Goal: Task Accomplishment & Management: Manage account settings

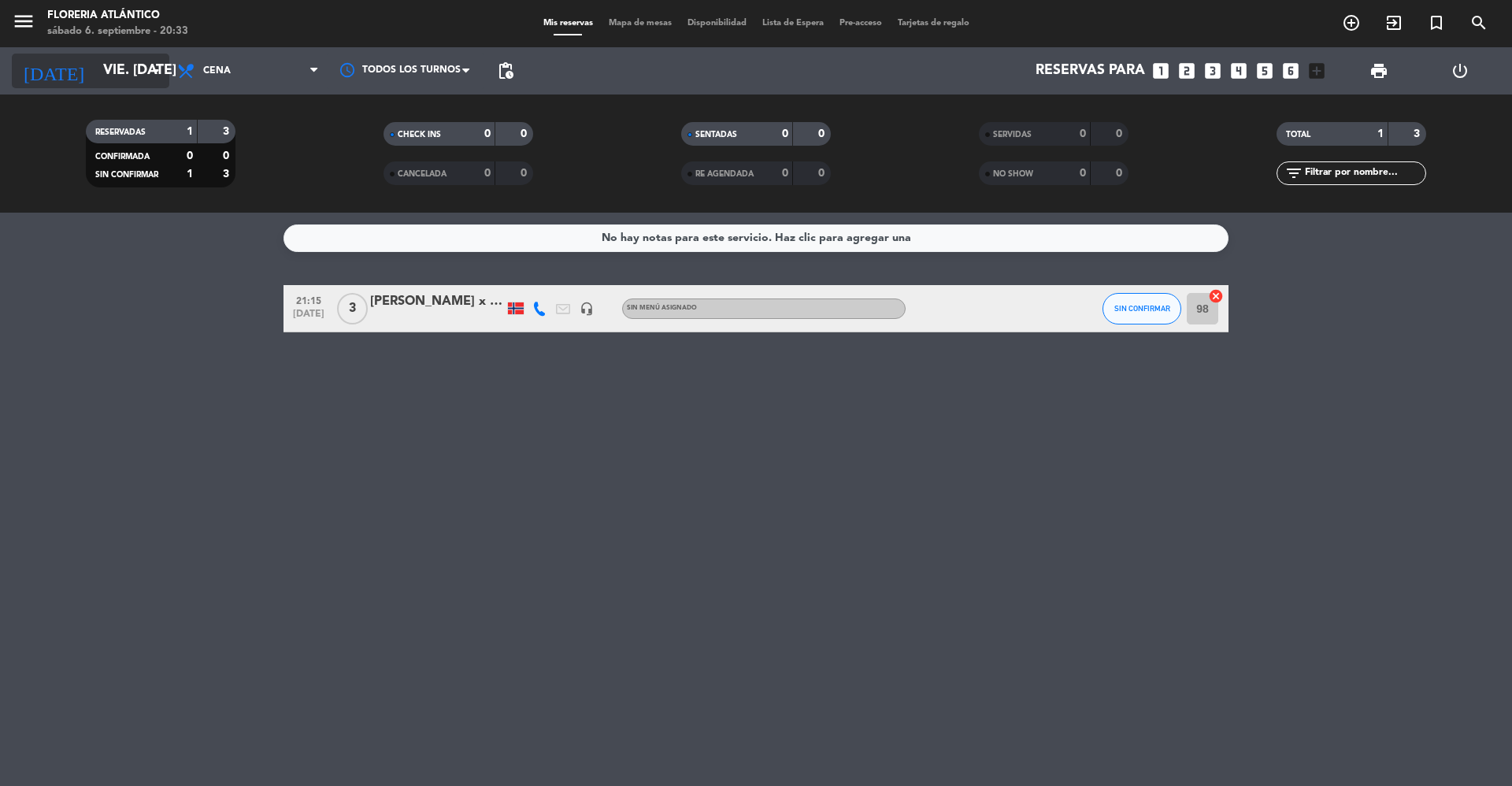
click at [95, 62] on input "vie. [DATE]" at bounding box center [187, 71] width 183 height 31
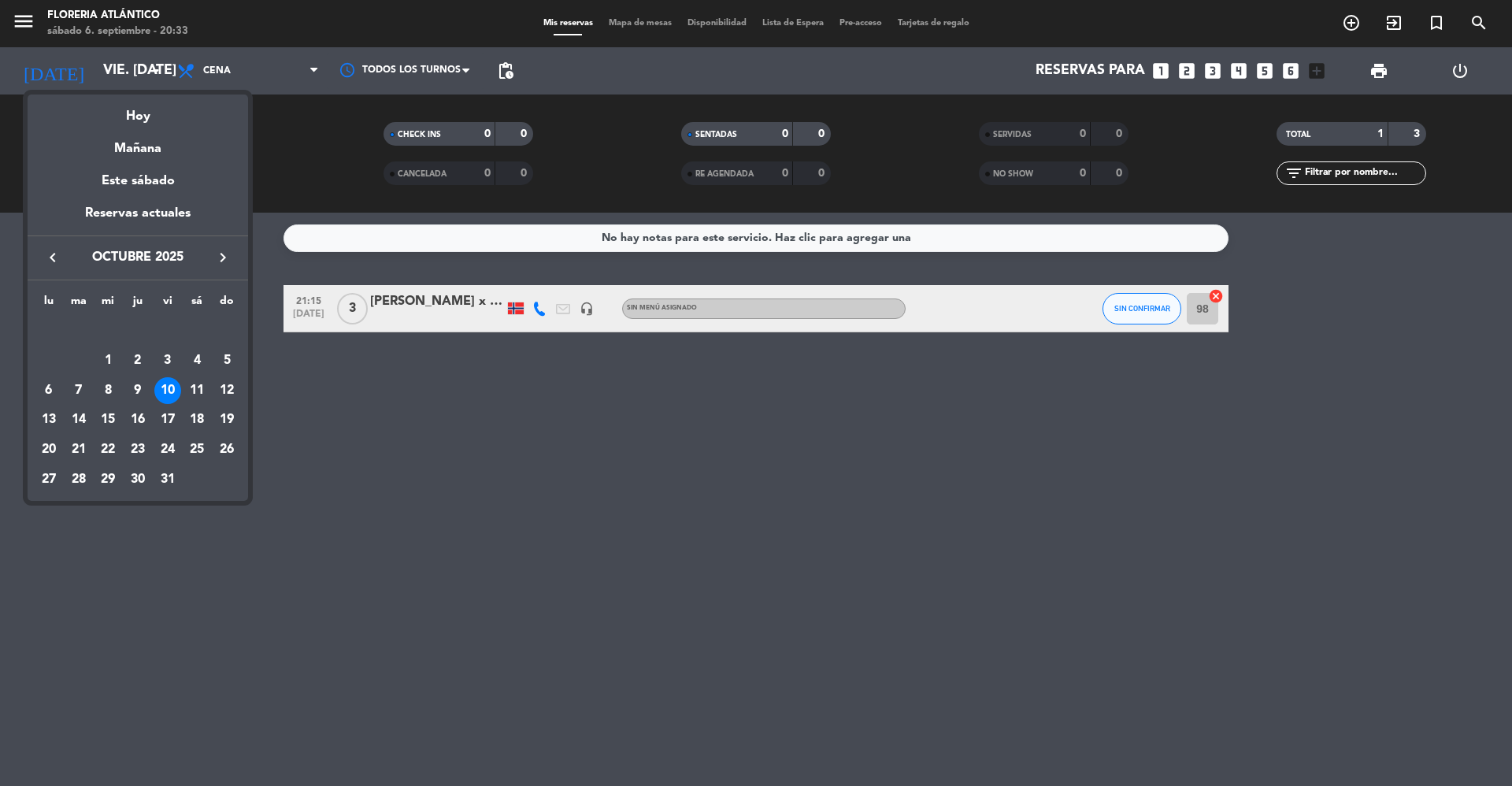
click at [55, 253] on icon "keyboard_arrow_left" at bounding box center [53, 257] width 19 height 19
click at [228, 361] on div "7" at bounding box center [226, 360] width 26 height 26
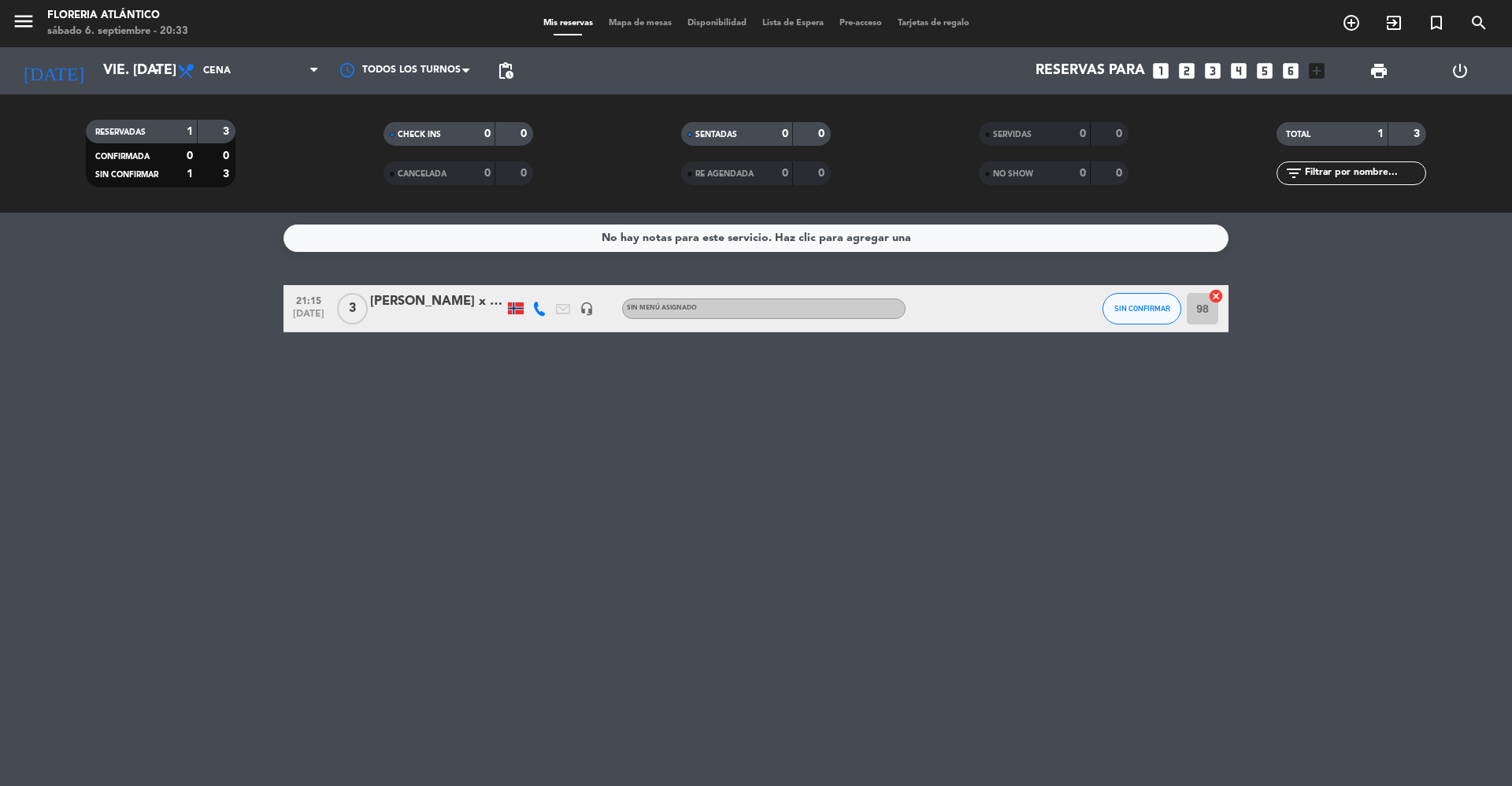
type input "dom. [DATE]"
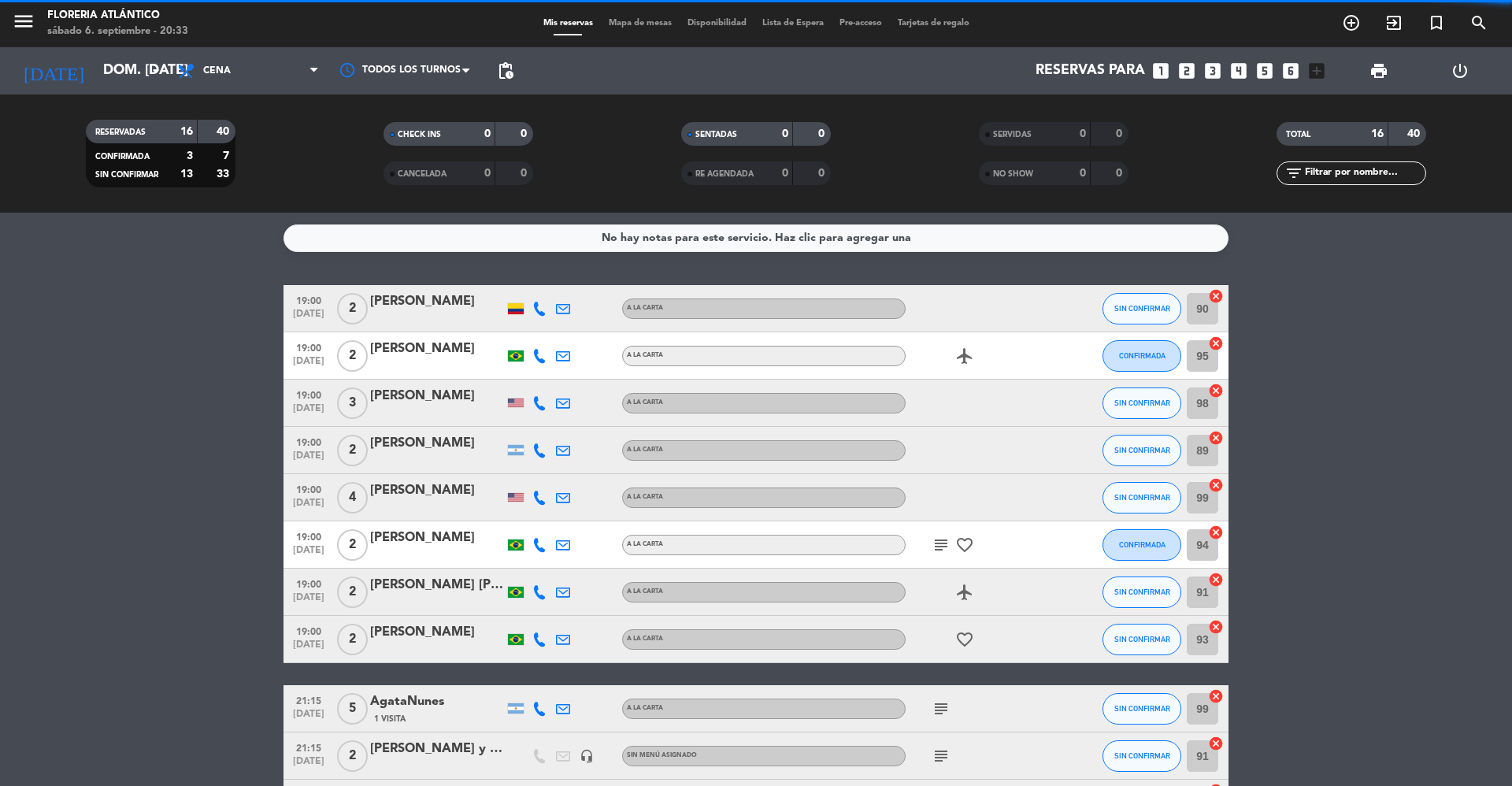
click at [627, 31] on div "menu Floreria Atlántico sábado 6. septiembre - 20:33 Mis reservas Mapa de mesas…" at bounding box center [756, 23] width 1512 height 47
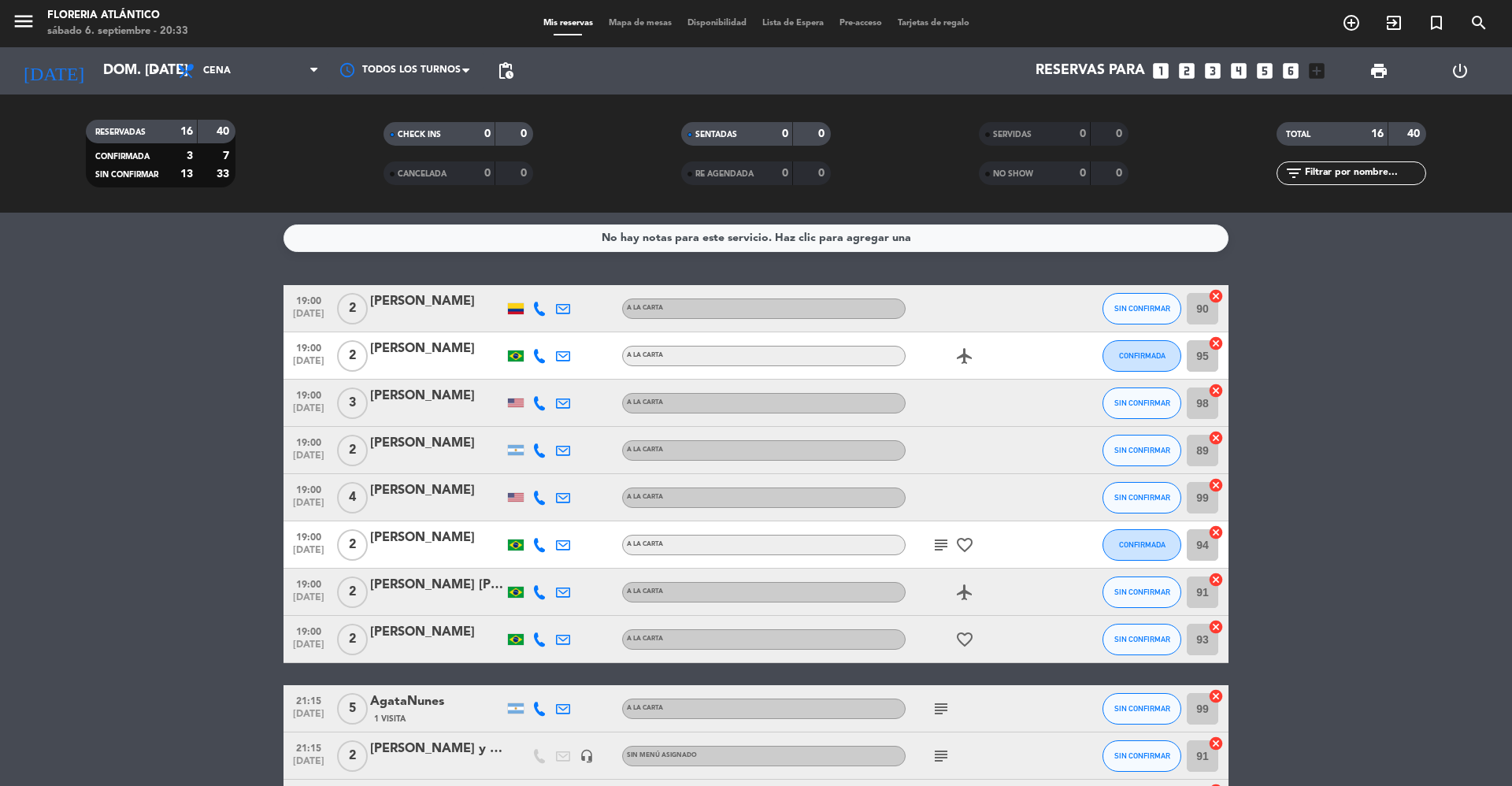
click at [630, 30] on div "Mis reservas Mapa de mesas Disponibilidad Lista de Espera Pre-acceso Tarjetas d…" at bounding box center [756, 24] width 442 height 14
click at [634, 22] on span "Mapa de mesas" at bounding box center [640, 23] width 79 height 9
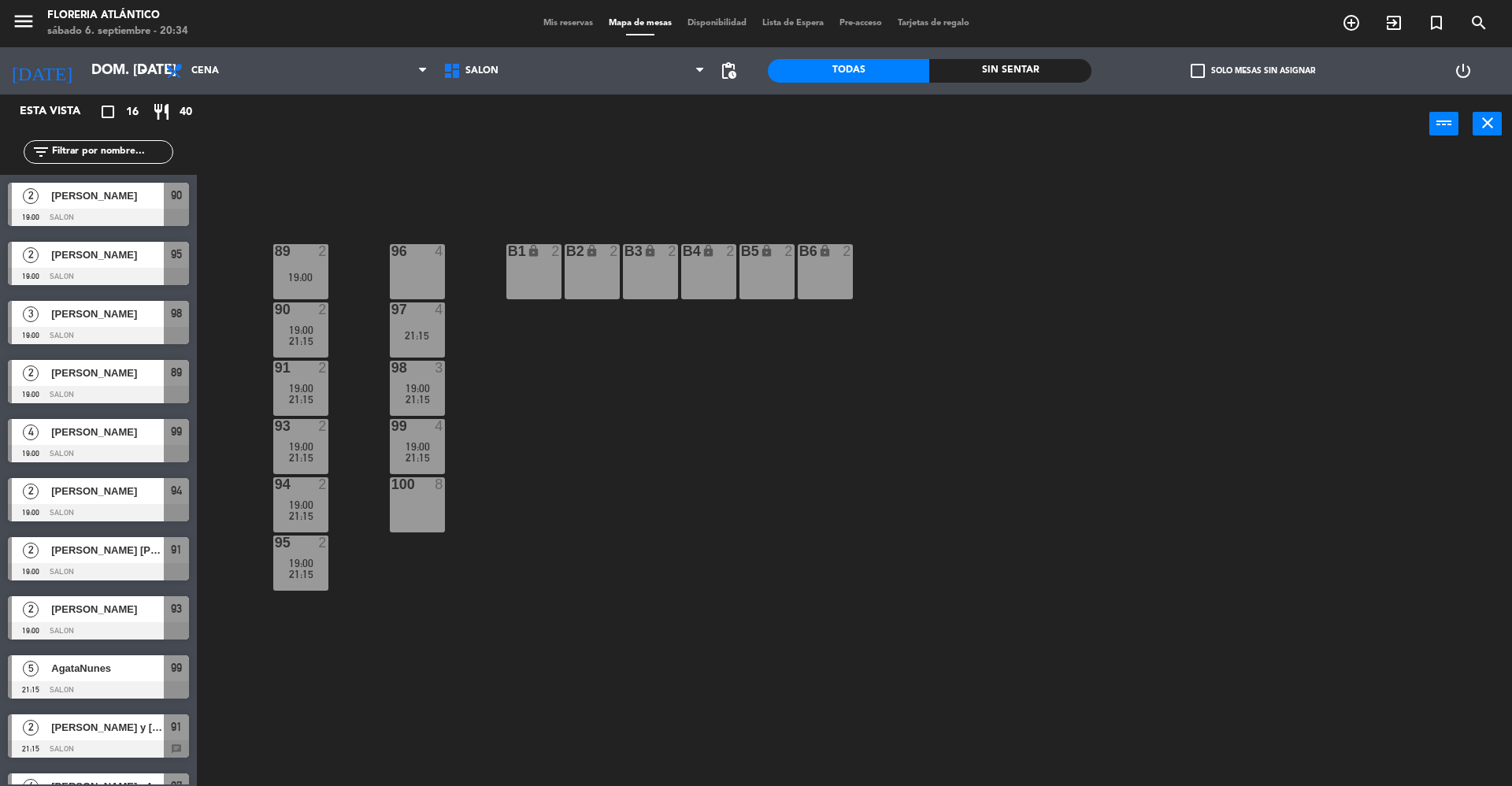
click at [584, 14] on div "menu Floreria Atlántico sábado 6. septiembre - 20:34 Mis reservas Mapa de mesas…" at bounding box center [756, 23] width 1512 height 47
click at [574, 22] on div "Mis reservas Mapa de mesas Disponibilidad Lista de Espera Pre-acceso Tarjetas d…" at bounding box center [756, 24] width 442 height 14
click at [571, 20] on span "Mis reservas" at bounding box center [568, 23] width 65 height 9
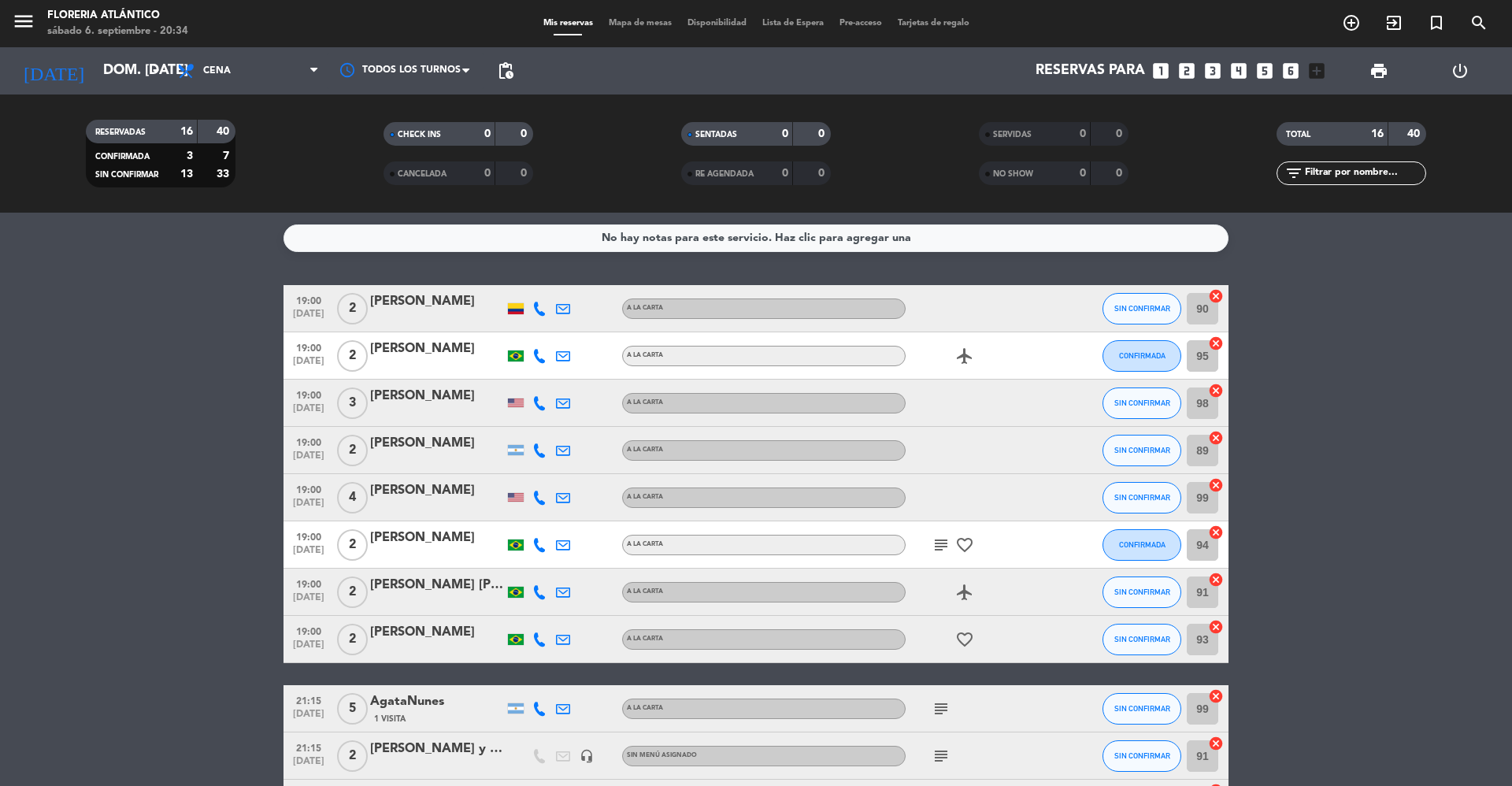
click at [1193, 70] on icon "looks_two" at bounding box center [1187, 71] width 21 height 21
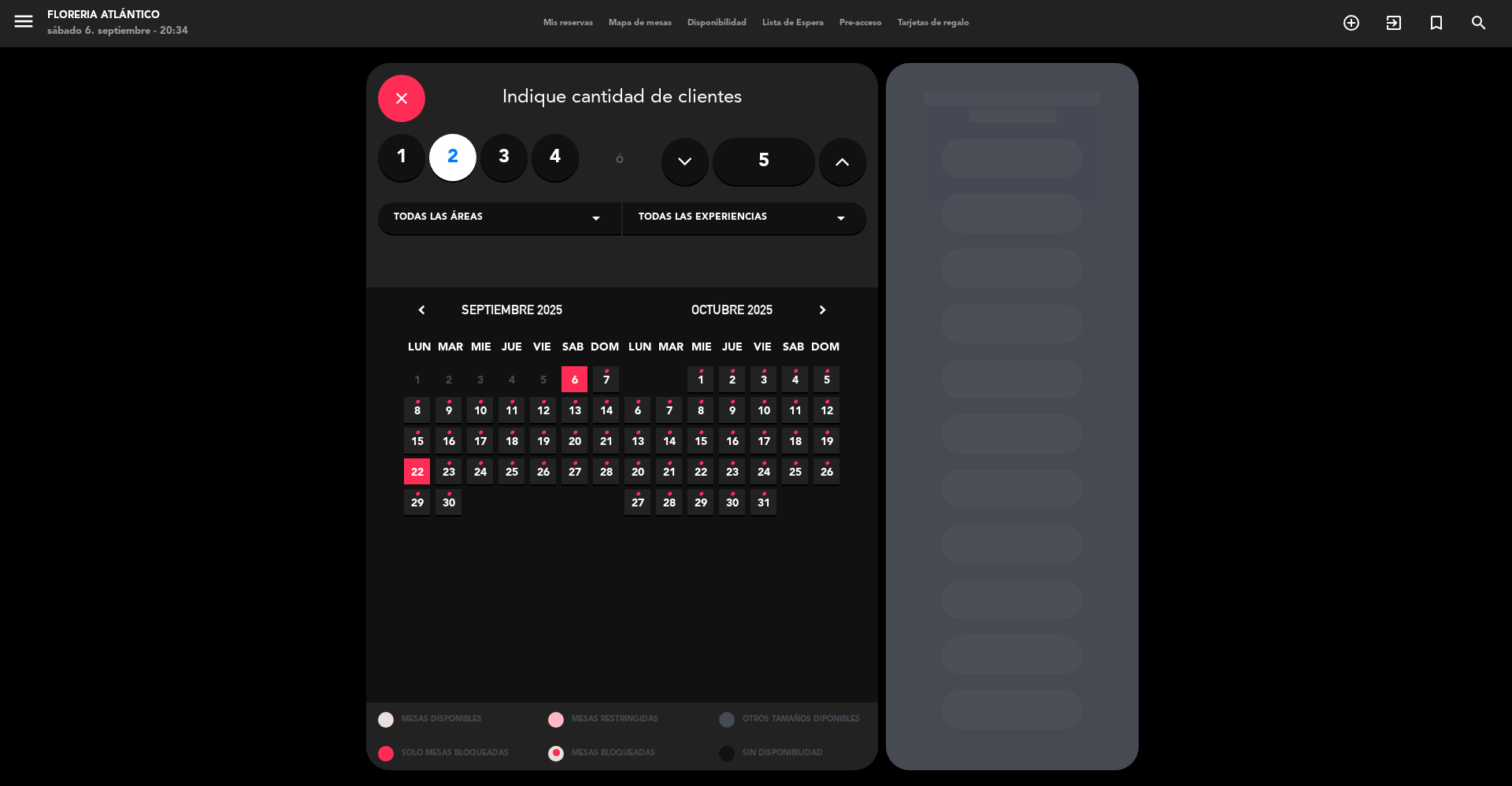
click at [614, 370] on span "7 •" at bounding box center [606, 379] width 26 height 26
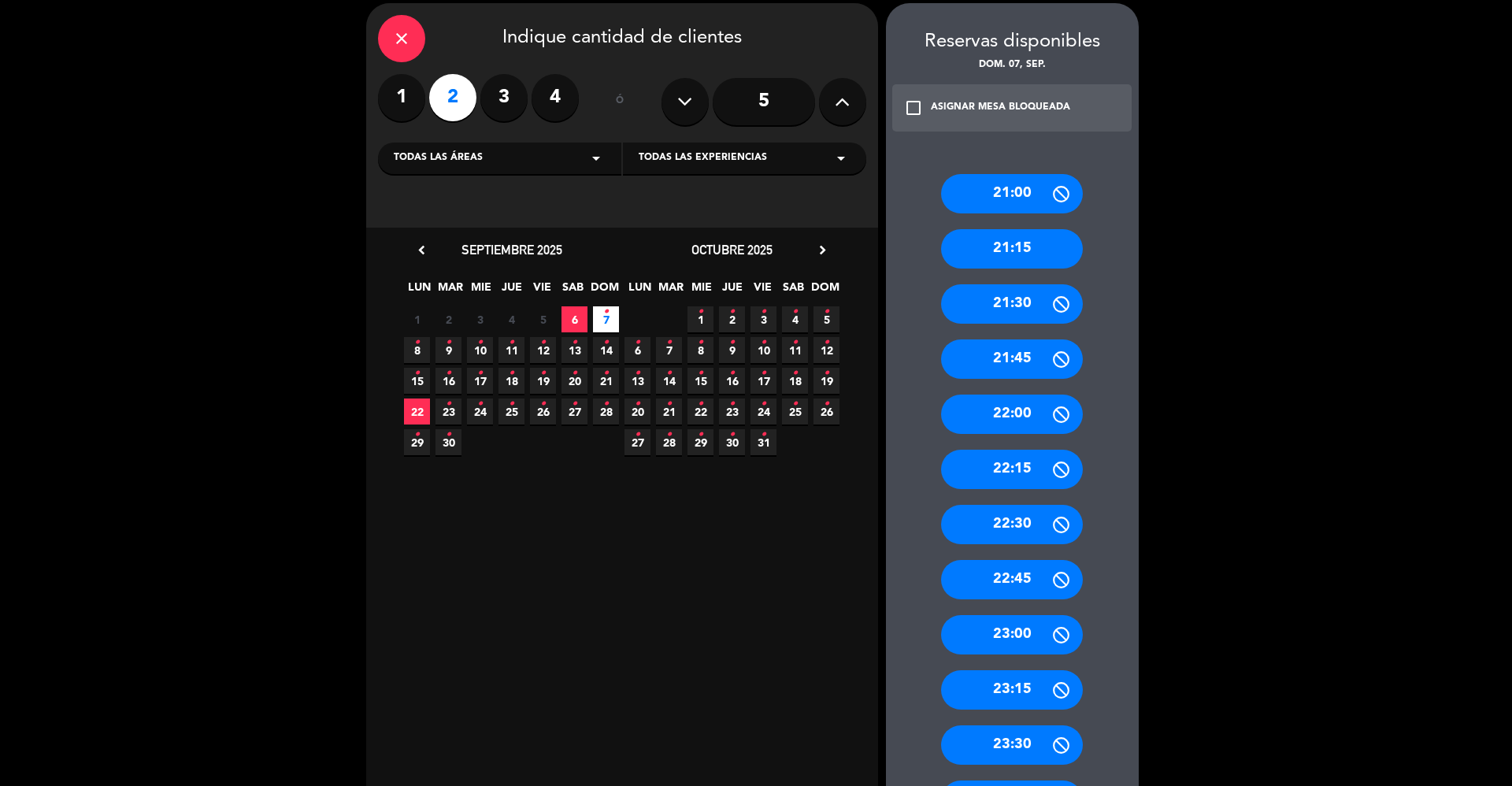
scroll to position [105, 0]
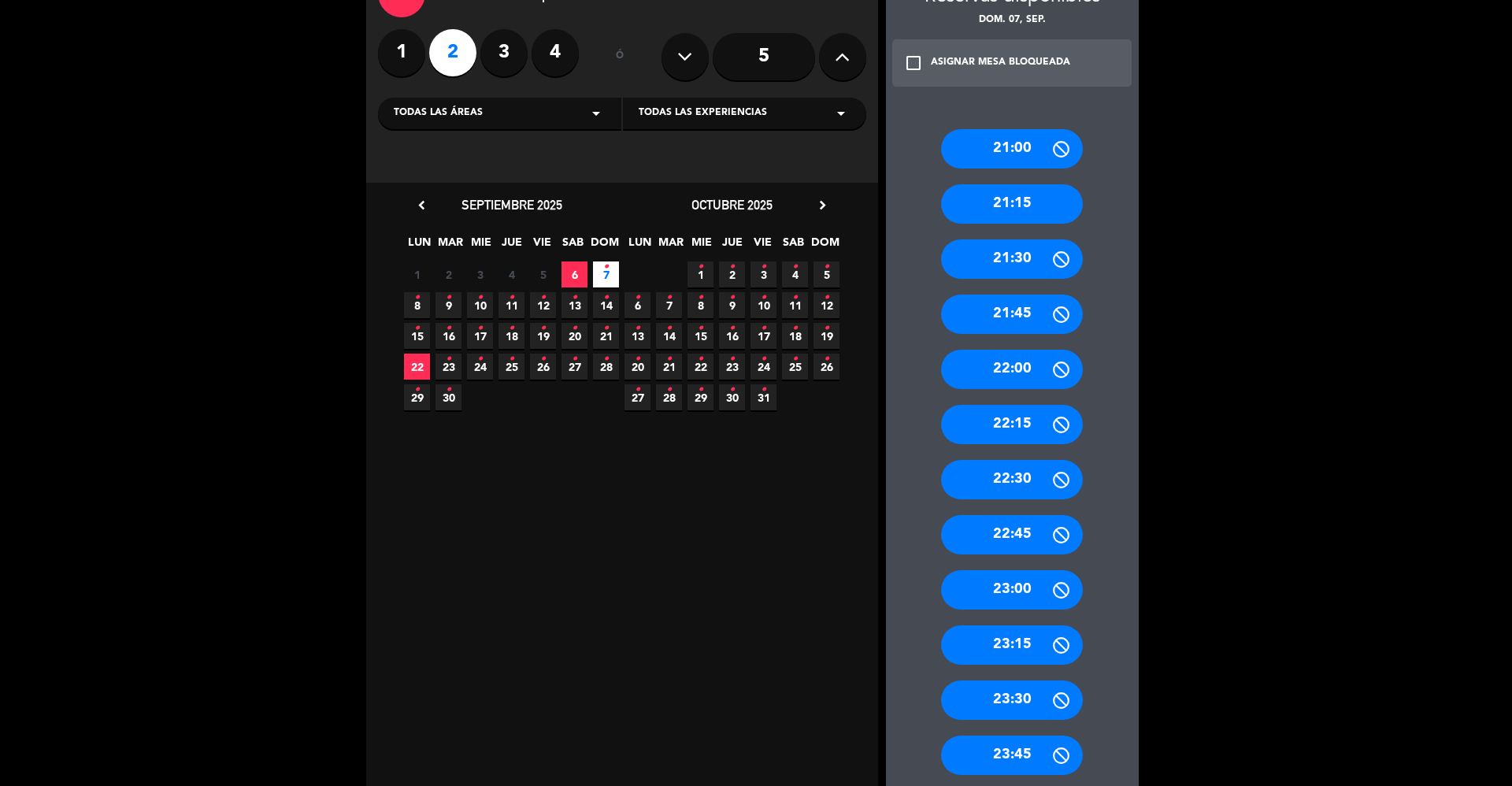
click at [1025, 191] on div "21:15" at bounding box center [1011, 204] width 142 height 39
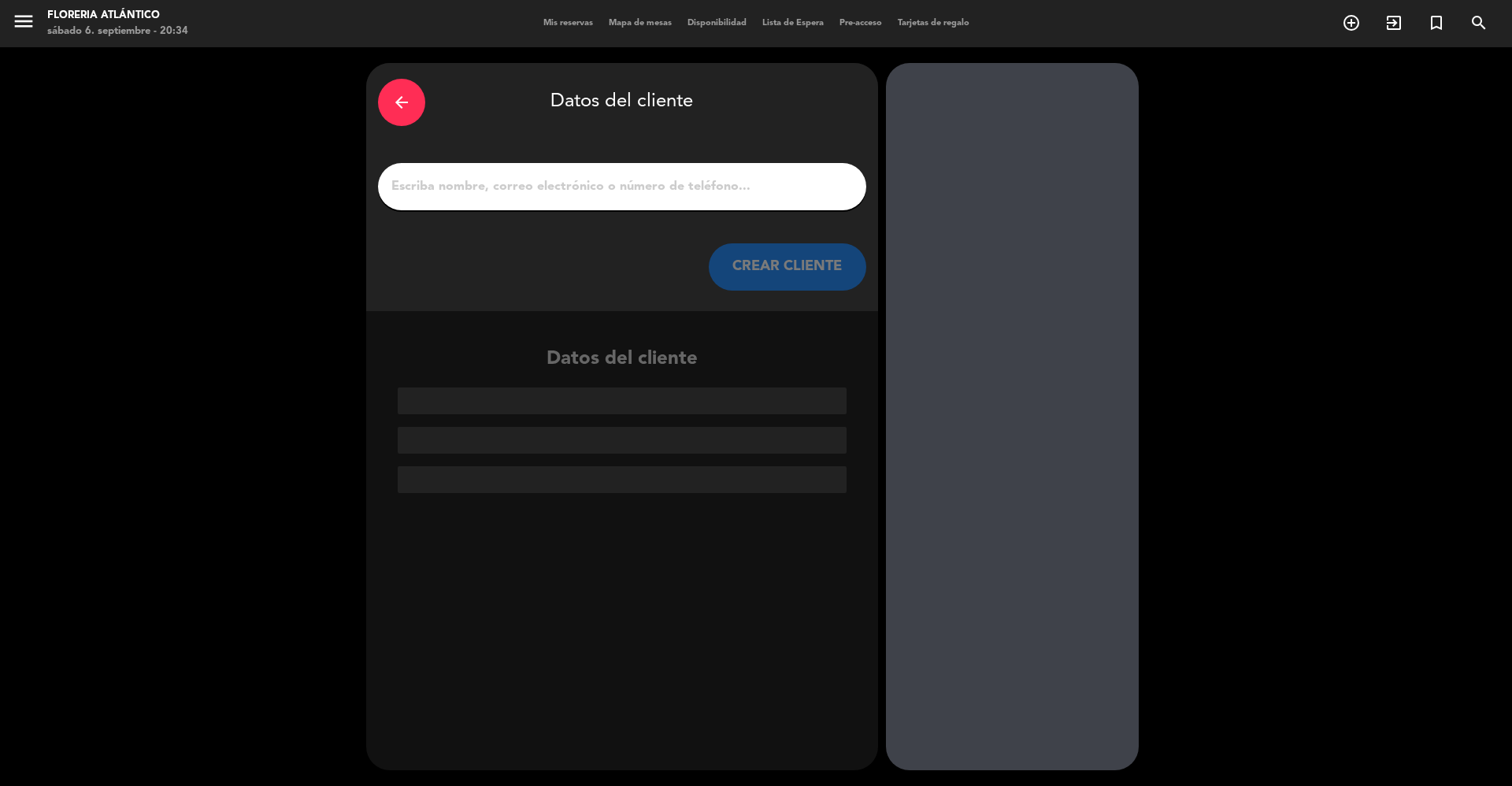
scroll to position [0, 0]
click at [718, 181] on input "1" at bounding box center [622, 186] width 464 height 22
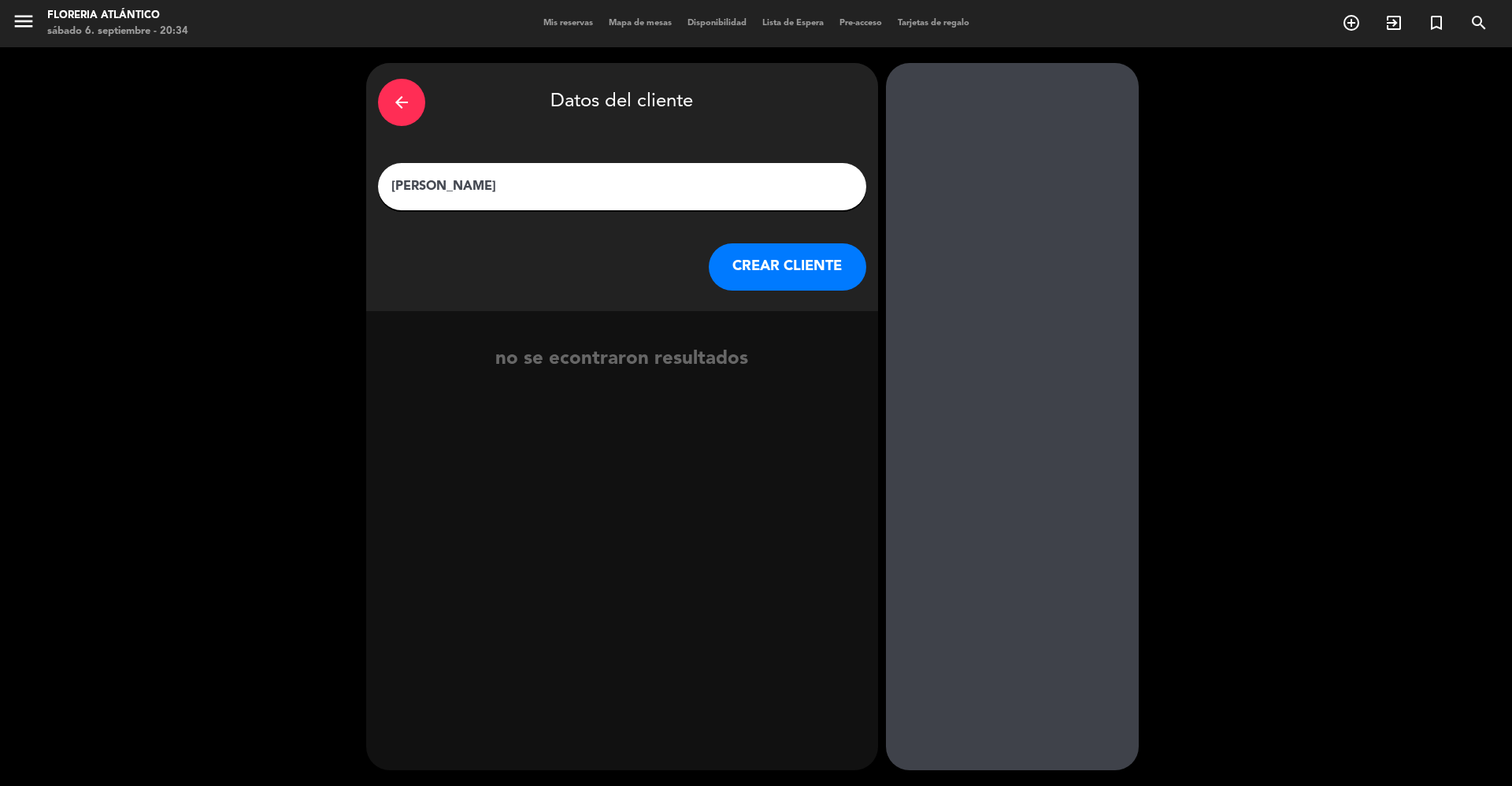
type input "[PERSON_NAME]"
click at [756, 246] on button "CREAR CLIENTE" at bounding box center [788, 266] width 157 height 47
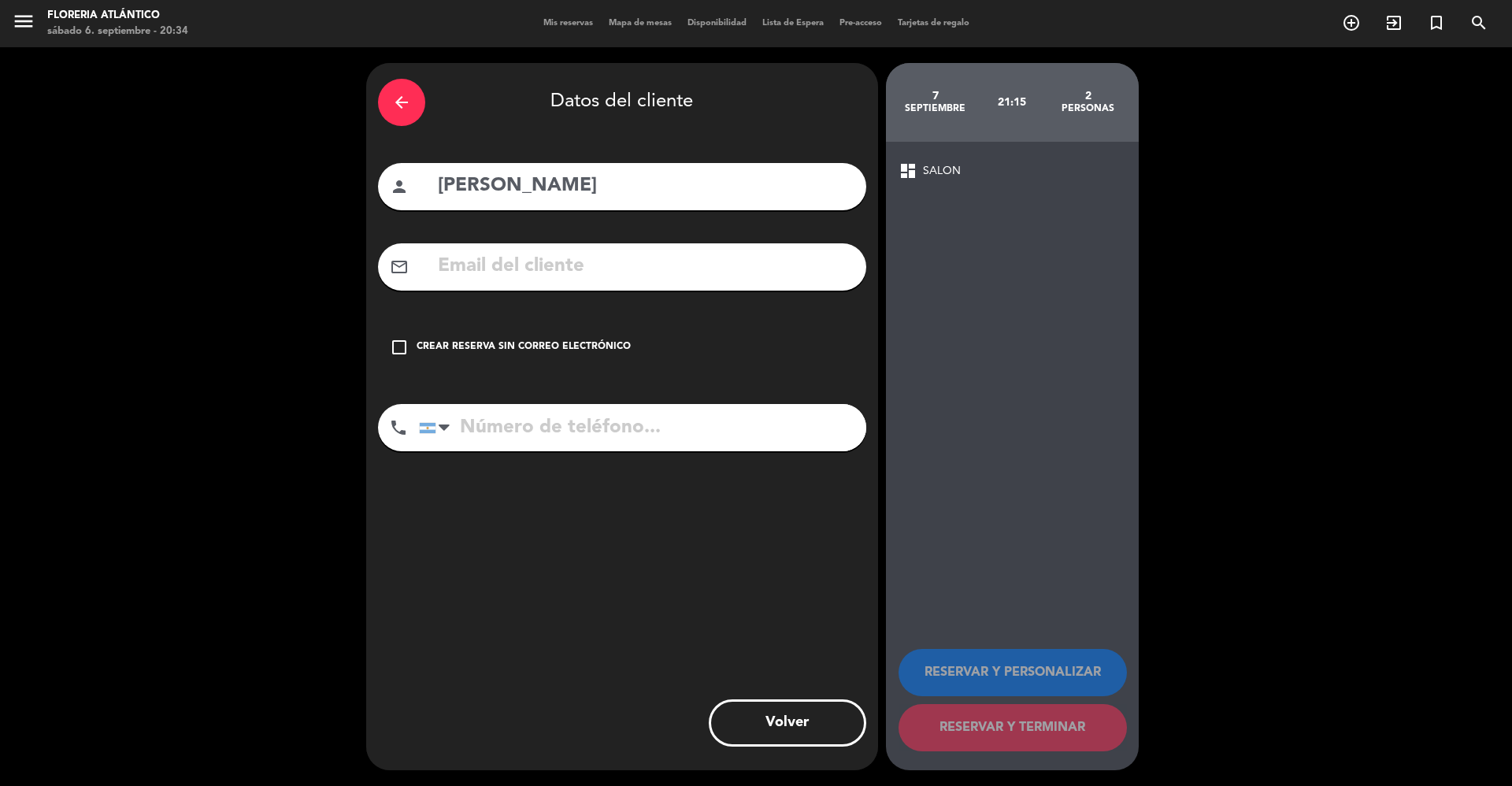
click at [565, 324] on div "check_box_outline_blank Crear reserva sin correo electrónico" at bounding box center [622, 347] width 488 height 47
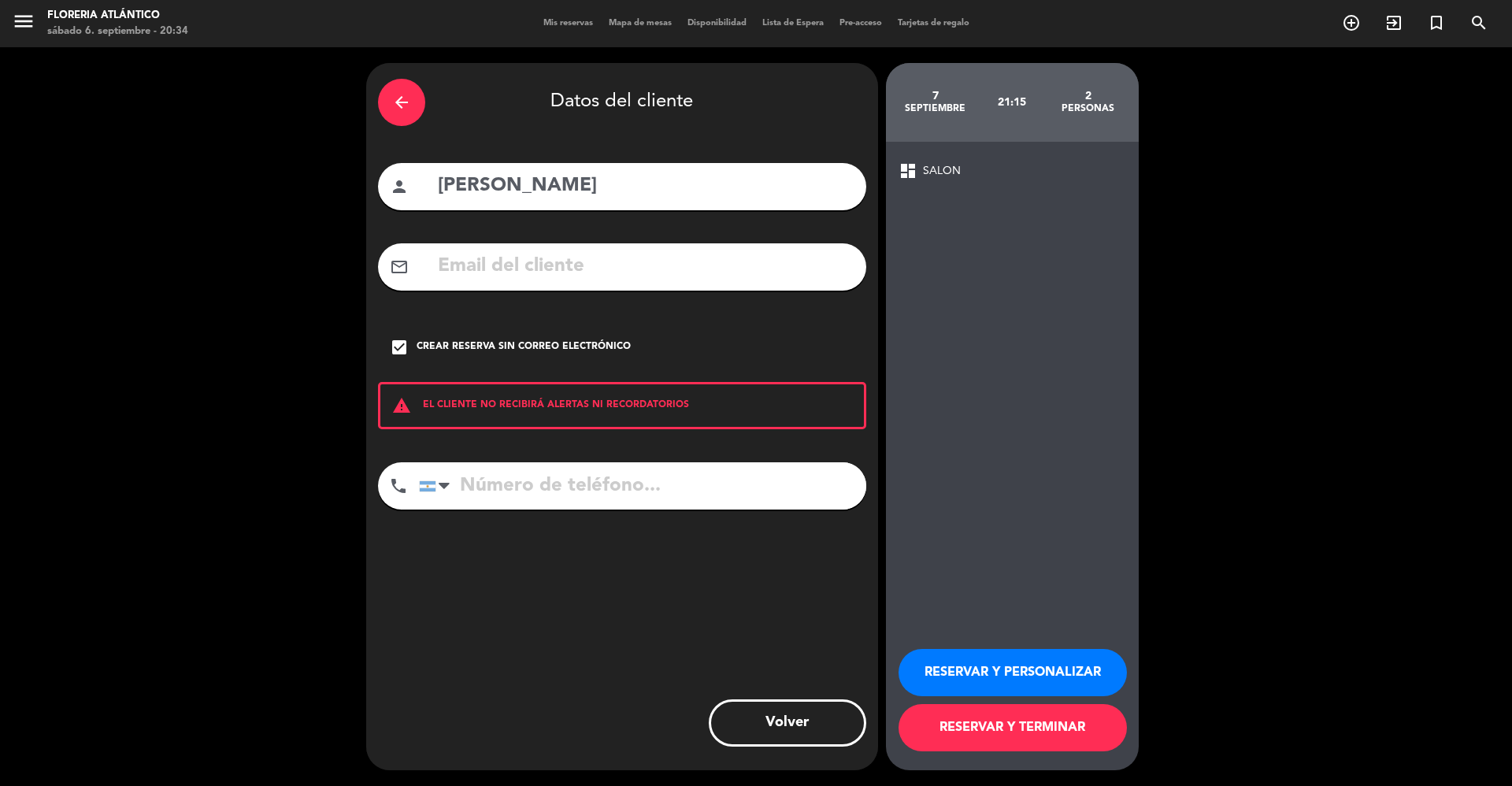
click at [1044, 727] on button "RESERVAR Y TERMINAR" at bounding box center [1012, 727] width 229 height 47
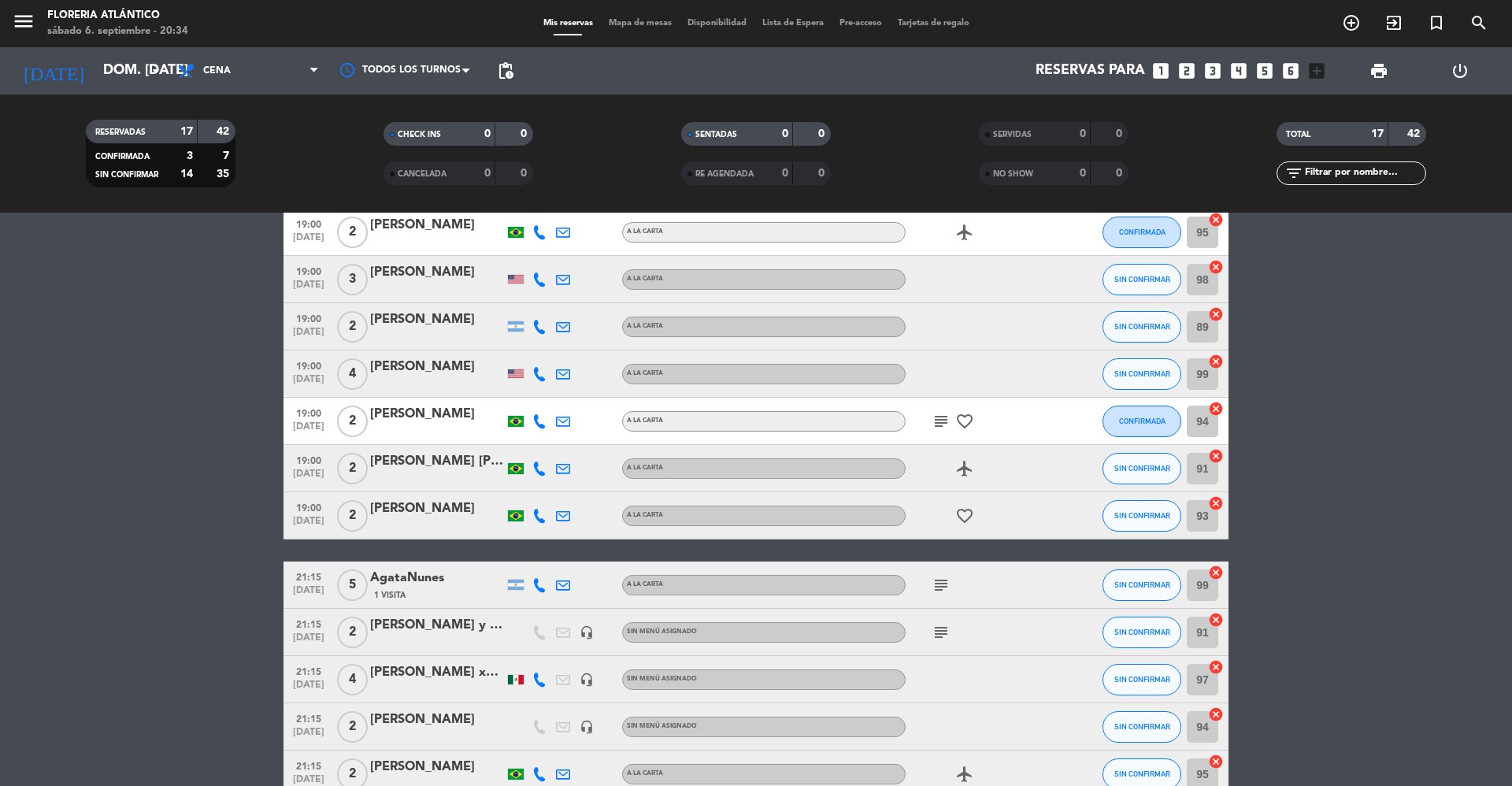
scroll to position [402, 0]
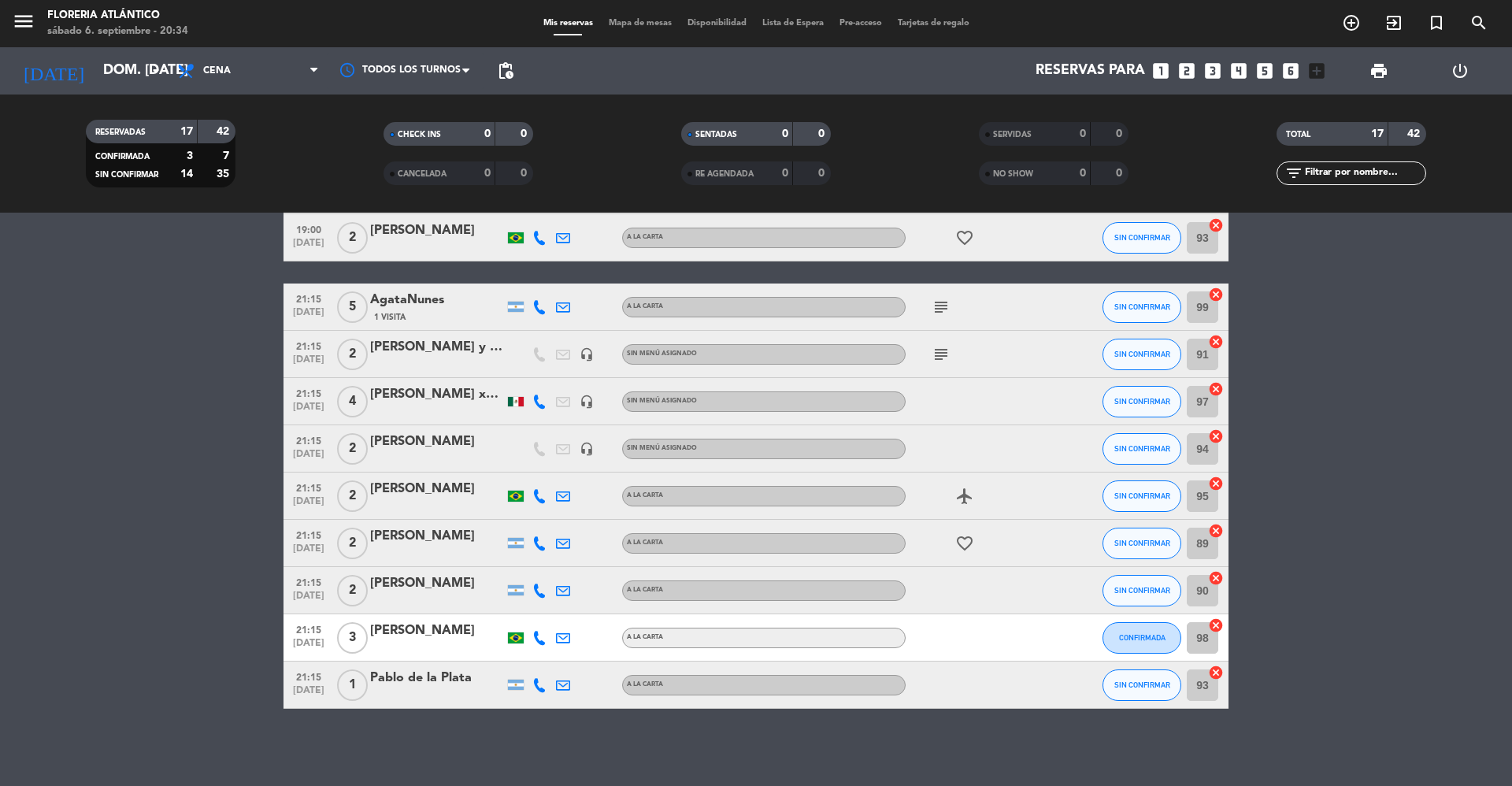
click at [433, 442] on div "[PERSON_NAME]" at bounding box center [436, 442] width 134 height 21
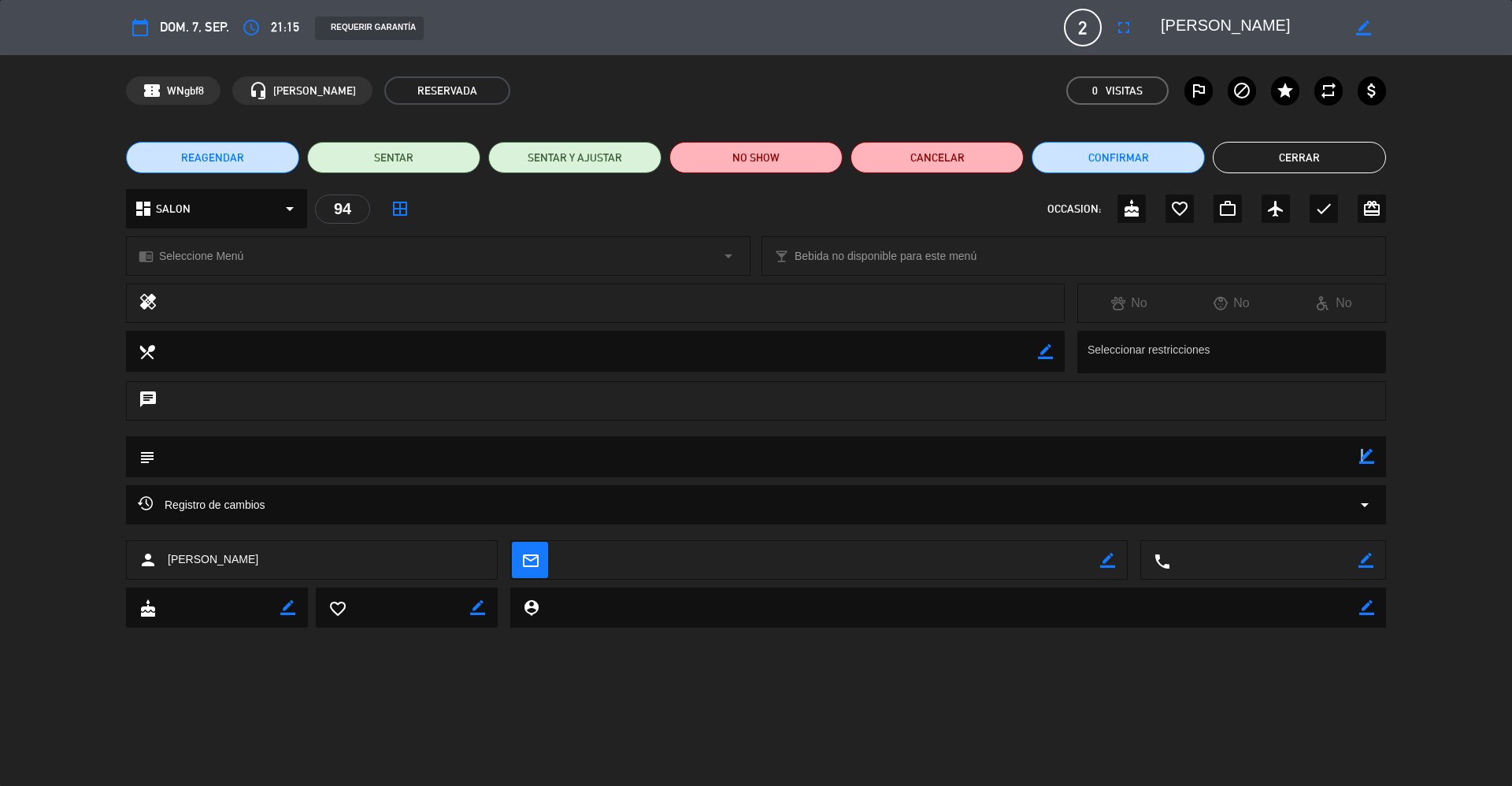
click at [1363, 454] on icon "border_color" at bounding box center [1367, 456] width 15 height 15
click at [1326, 468] on textarea at bounding box center [756, 456] width 1204 height 40
type textarea "c"
type textarea "via telefono [PERSON_NAME]"
click at [1368, 451] on icon at bounding box center [1367, 456] width 15 height 15
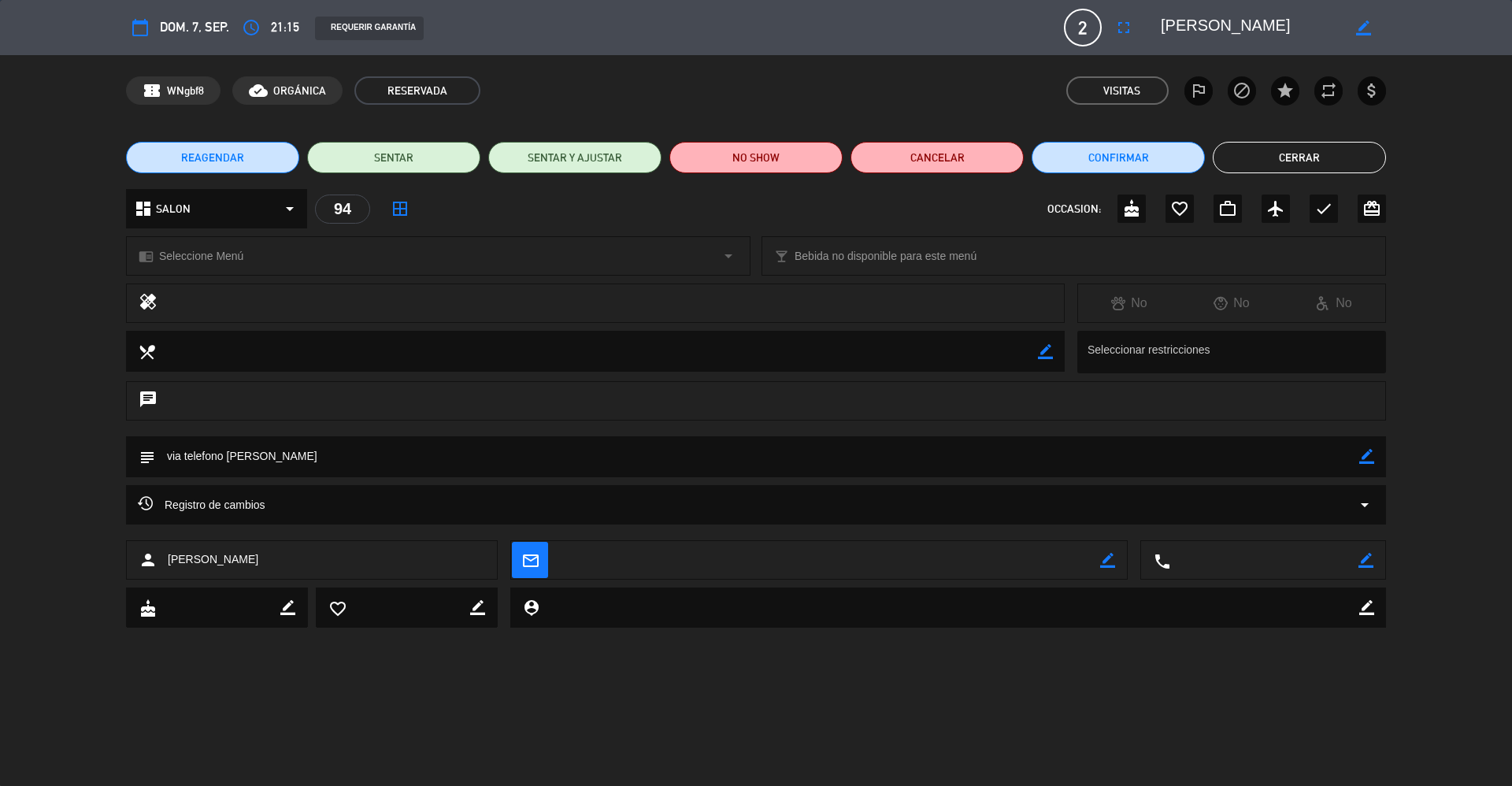
click at [1291, 157] on button "Cerrar" at bounding box center [1299, 157] width 173 height 31
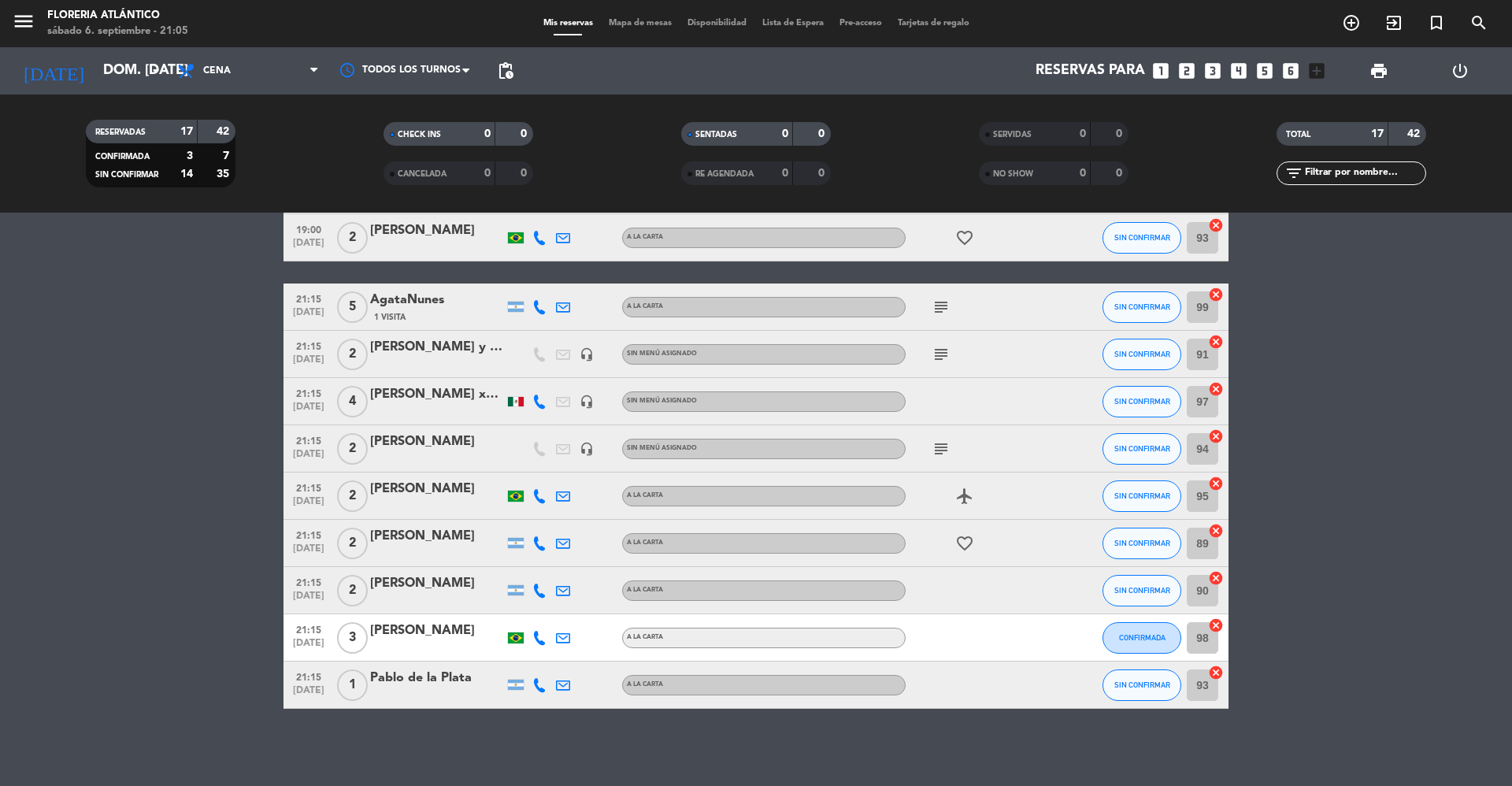
click at [942, 455] on icon "subject" at bounding box center [942, 449] width 19 height 19
